Goal: Task Accomplishment & Management: Use online tool/utility

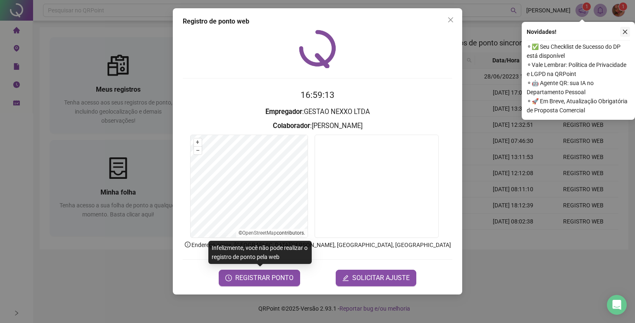
click at [626, 32] on icon "close" at bounding box center [625, 32] width 6 height 6
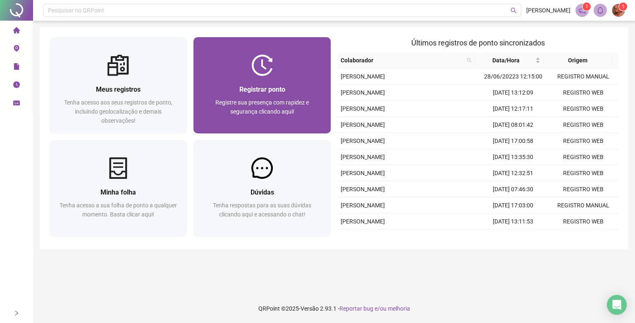
click at [250, 50] on div "Registrar ponto Registre sua presença com rapidez e segurança clicando aqui!" at bounding box center [261, 85] width 137 height 96
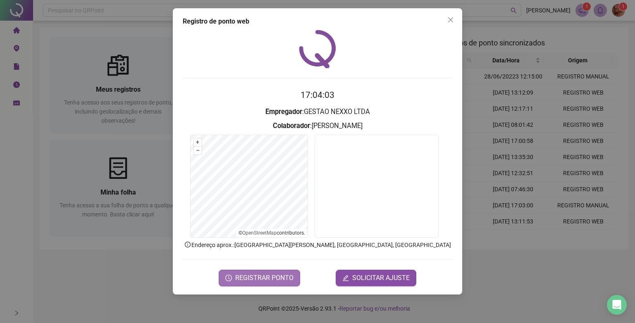
click at [262, 278] on span "REGISTRAR PONTO" at bounding box center [264, 278] width 58 height 10
